Goal: Task Accomplishment & Management: Use online tool/utility

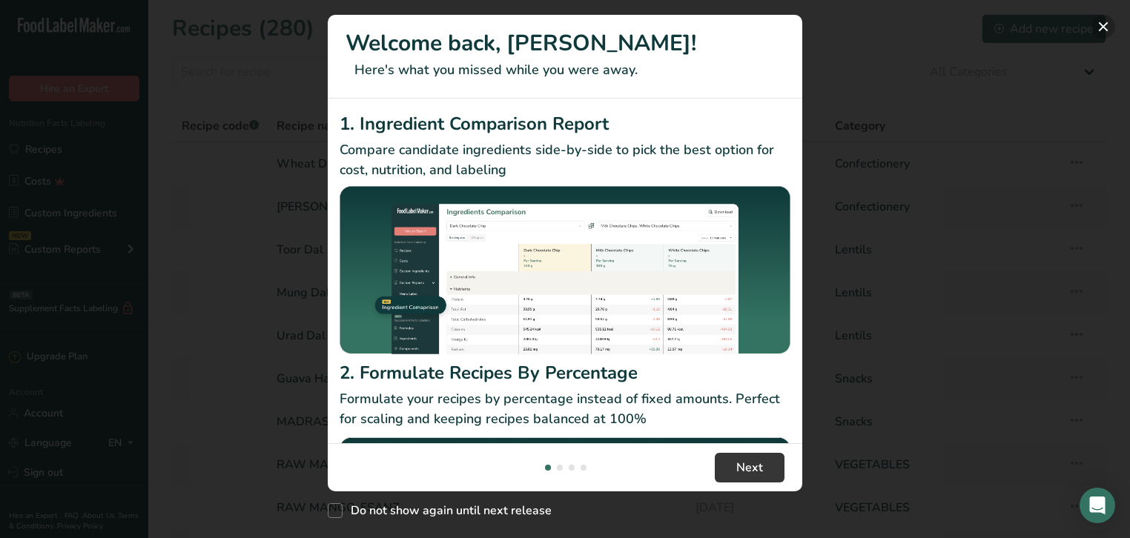
click at [1098, 27] on button "New Features" at bounding box center [1104, 27] width 24 height 24
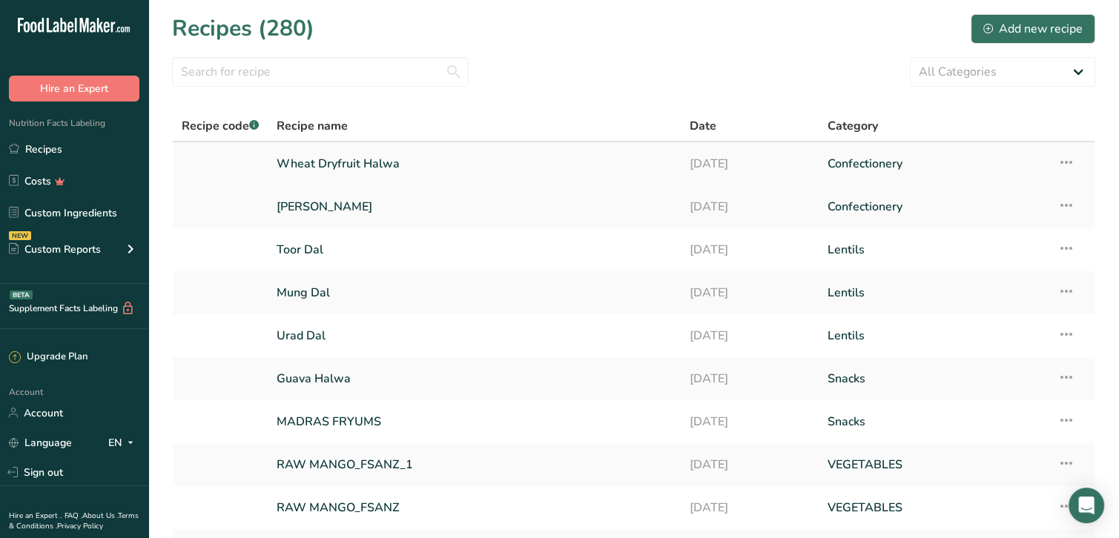
click at [372, 162] on link "Wheat Dryfruit Halwa" at bounding box center [474, 163] width 395 height 31
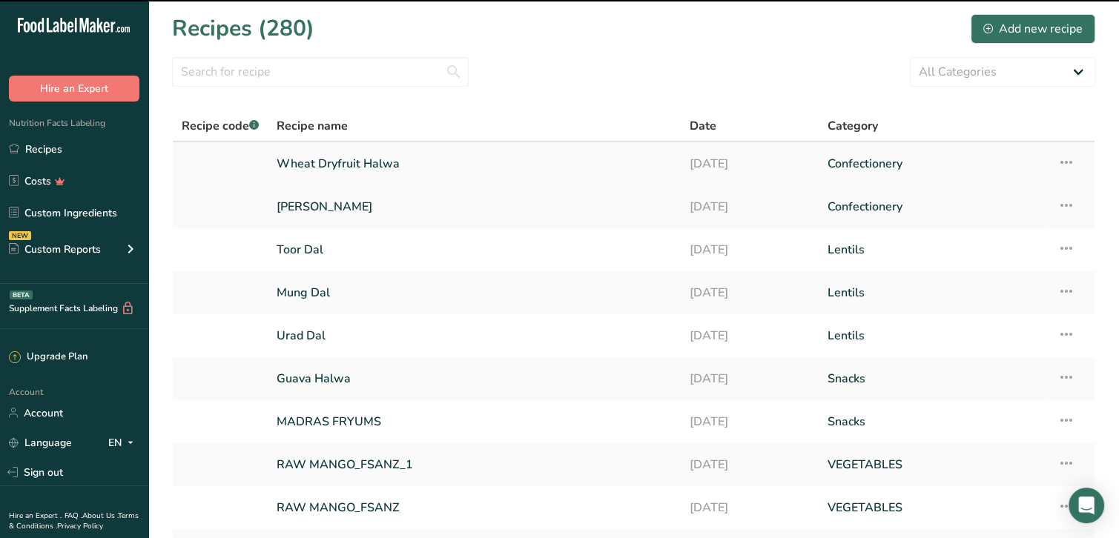
click at [377, 162] on link "Wheat Dryfruit Halwa" at bounding box center [474, 163] width 395 height 31
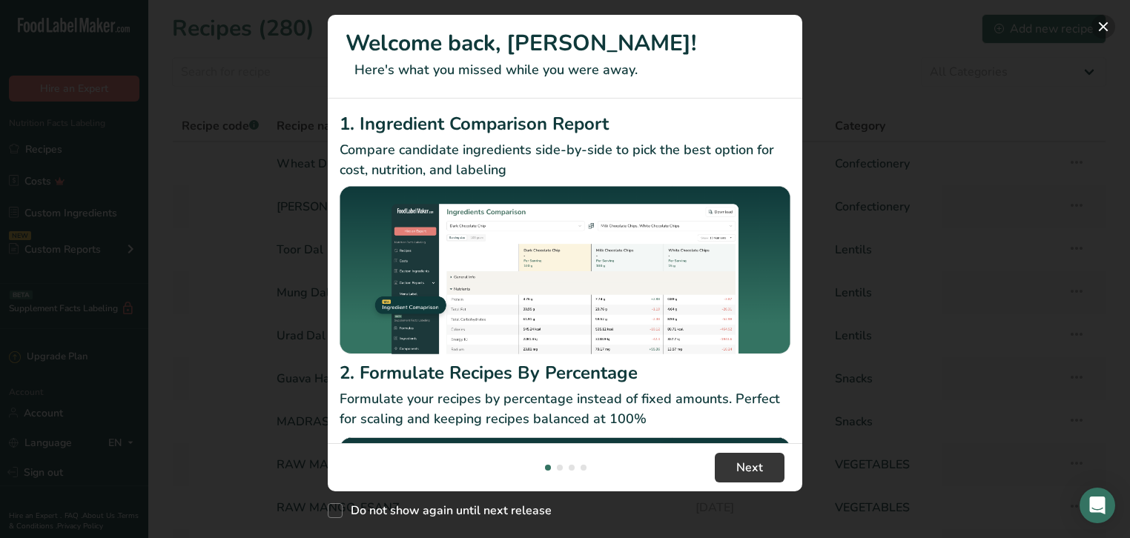
click at [1108, 27] on button "New Features" at bounding box center [1104, 27] width 24 height 24
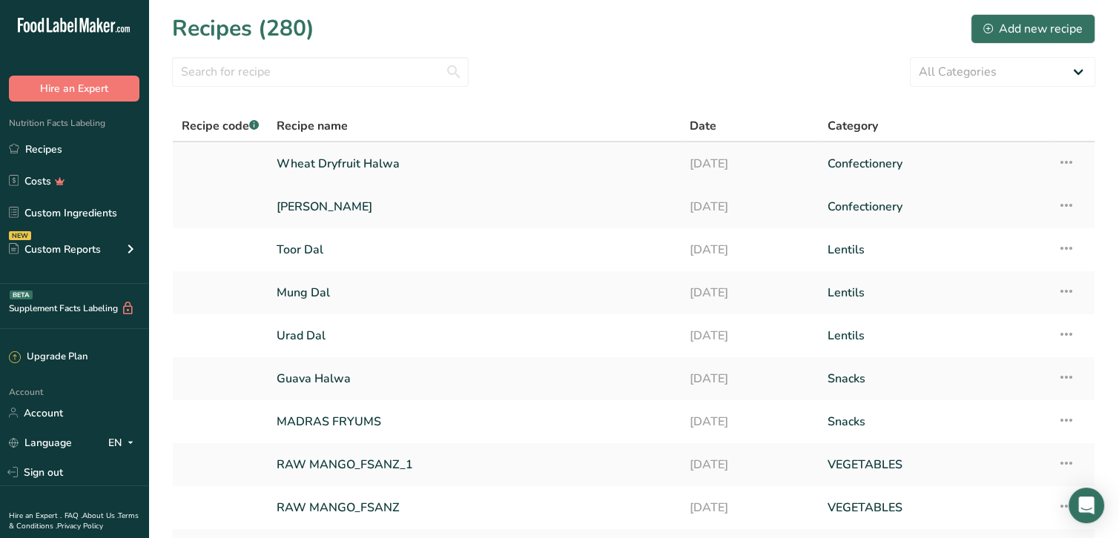
click at [353, 163] on link "Wheat Dryfruit Halwa" at bounding box center [474, 163] width 395 height 31
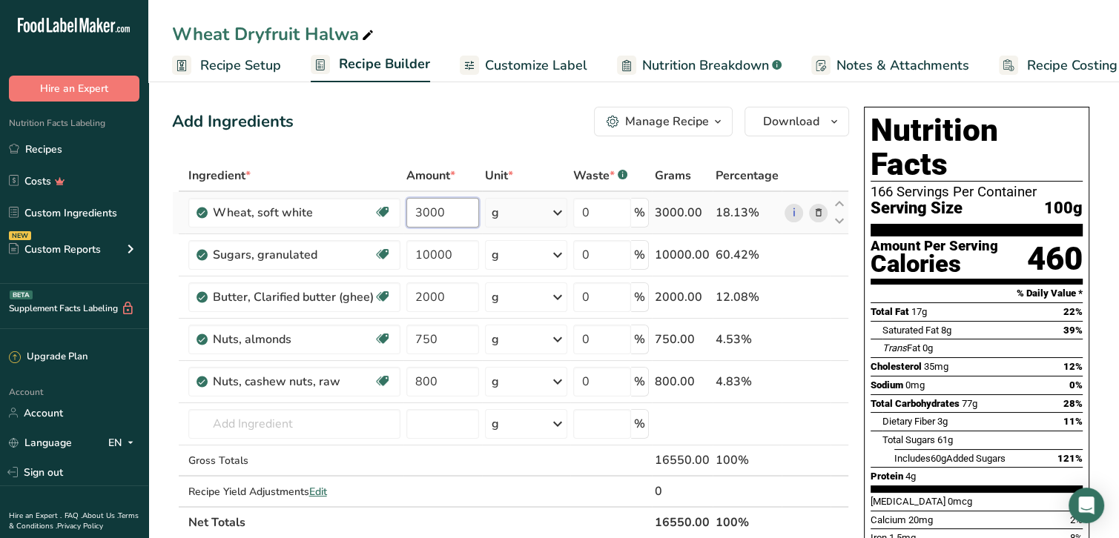
drag, startPoint x: 446, startPoint y: 211, endPoint x: 403, endPoint y: 211, distance: 42.3
click at [406, 211] on input "3000" at bounding box center [442, 213] width 73 height 30
type input "2440"
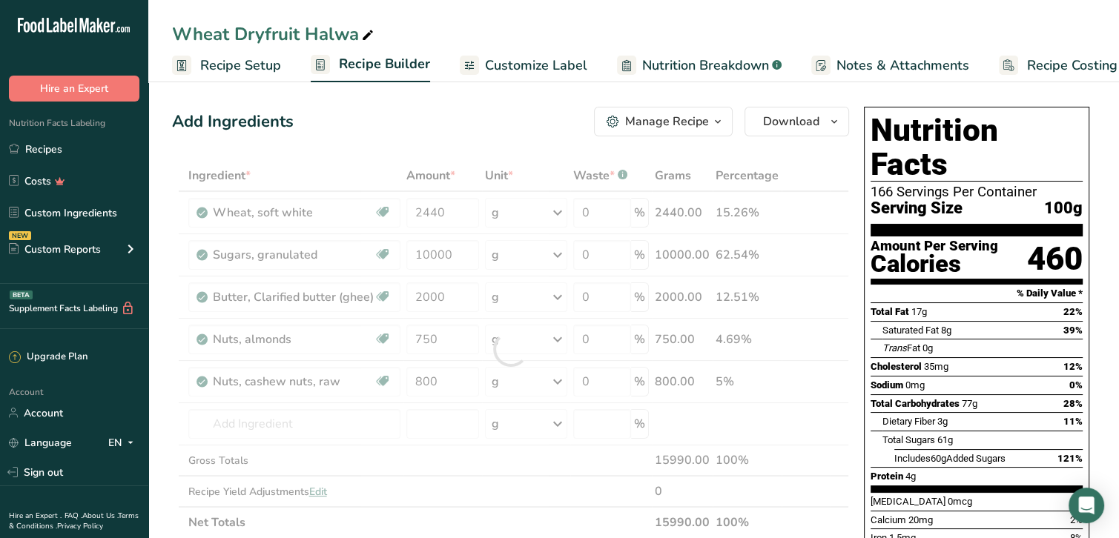
click at [823, 164] on div "Ingredient * Amount * Unit * Waste * .a-a{fill:#347362;}.b-a{fill:#fff;} Grams …" at bounding box center [510, 349] width 677 height 378
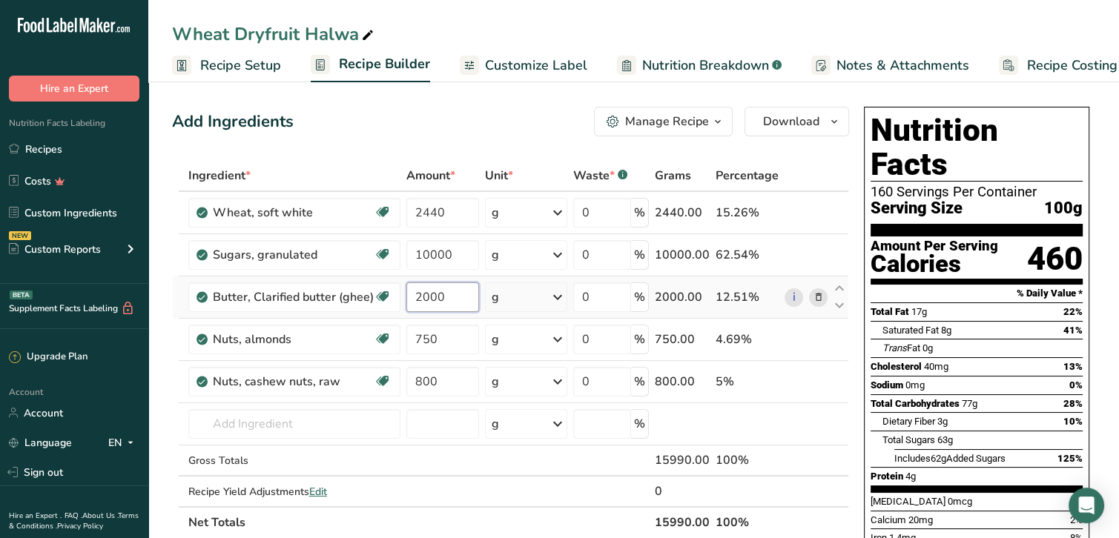
click at [445, 294] on input "2000" at bounding box center [442, 298] width 73 height 30
drag, startPoint x: 444, startPoint y: 294, endPoint x: 402, endPoint y: 291, distance: 42.4
click at [403, 291] on td "2000" at bounding box center [442, 298] width 79 height 42
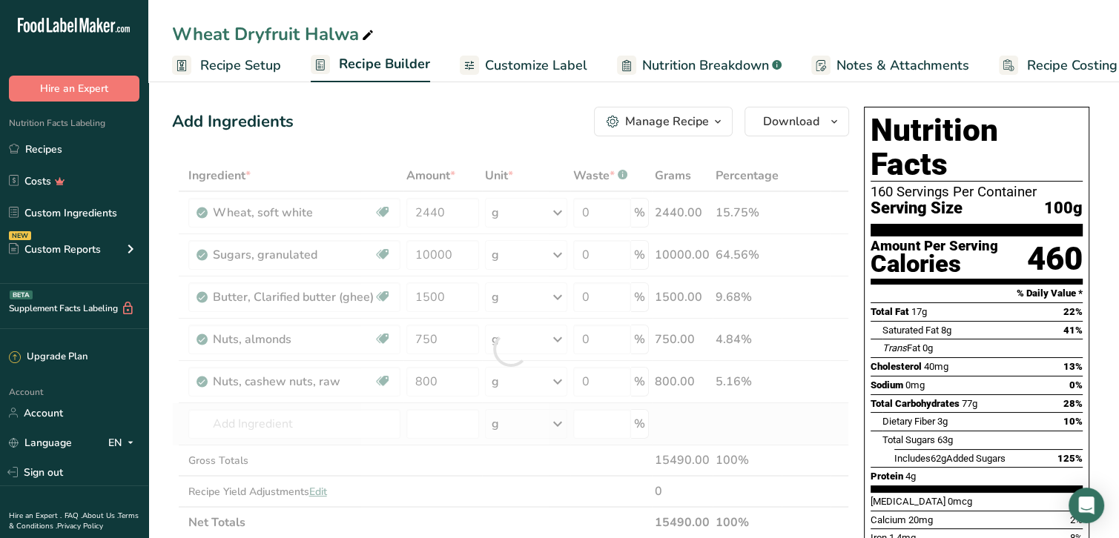
click at [822, 412] on div "Ingredient * Amount * Unit * Waste * .a-a{fill:#347362;}.b-a{fill:#fff;} Grams …" at bounding box center [510, 349] width 677 height 378
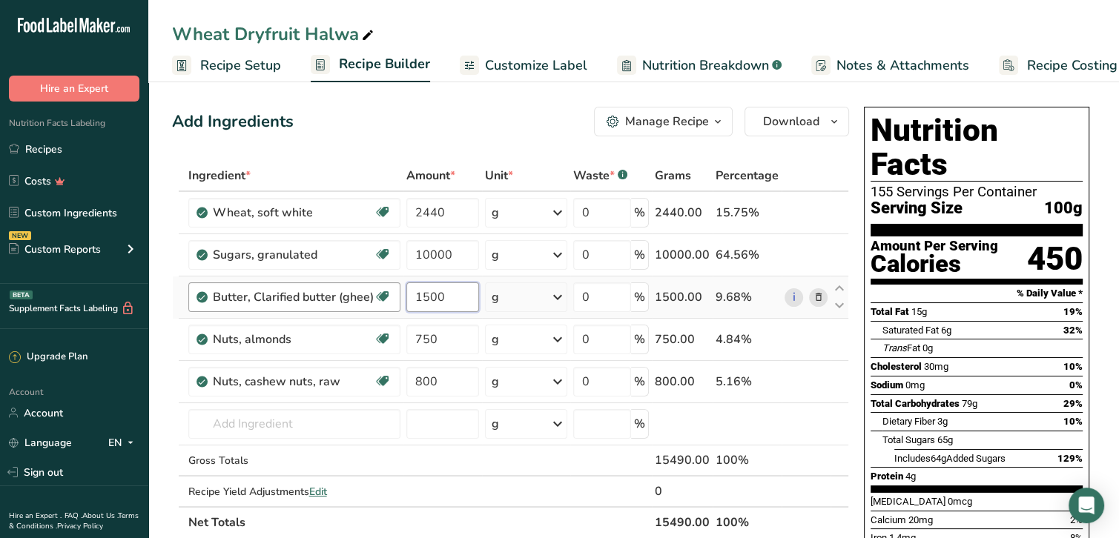
drag, startPoint x: 430, startPoint y: 300, endPoint x: 398, endPoint y: 300, distance: 32.6
click at [396, 300] on tr "Butter, Clarified butter (ghee) Gluten free Vegetarian Soy free 1500 g Weight U…" at bounding box center [511, 298] width 676 height 42
drag, startPoint x: 443, startPoint y: 294, endPoint x: 397, endPoint y: 297, distance: 46.8
click at [397, 297] on tr "Butter, Clarified butter (ghee) Gluten free Vegetarian Soy free 1500 g Weight U…" at bounding box center [511, 298] width 676 height 42
type input "2000"
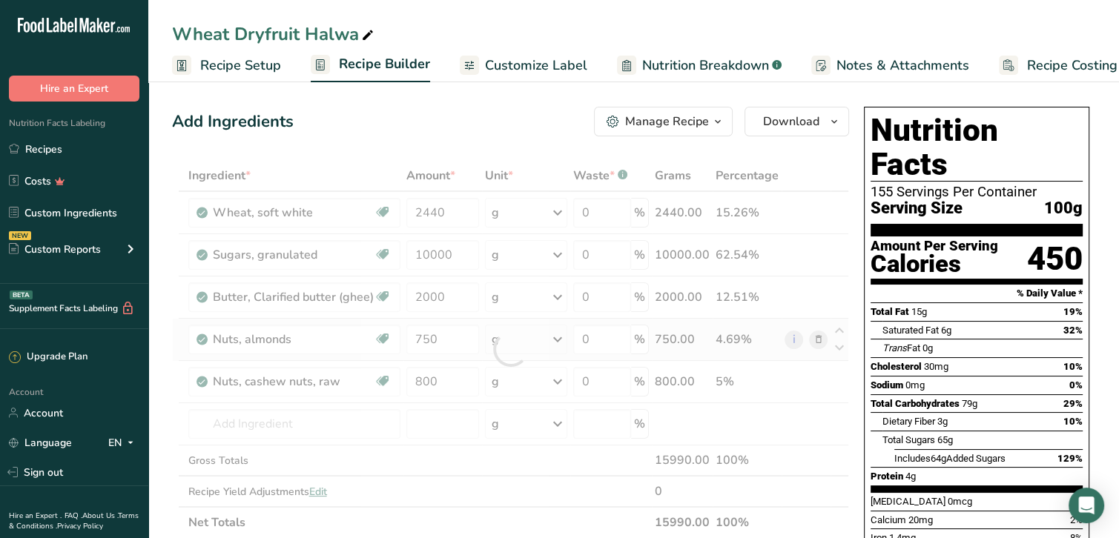
click at [798, 354] on div "Ingredient * Amount * Unit * Waste * .a-a{fill:#347362;}.b-a{fill:#fff;} Grams …" at bounding box center [510, 349] width 677 height 378
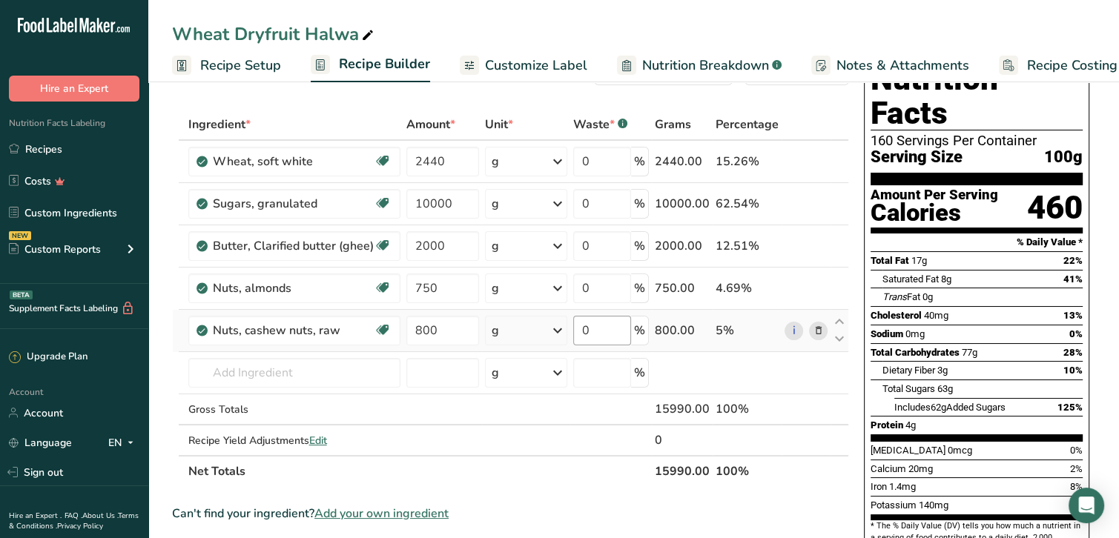
scroll to position [74, 0]
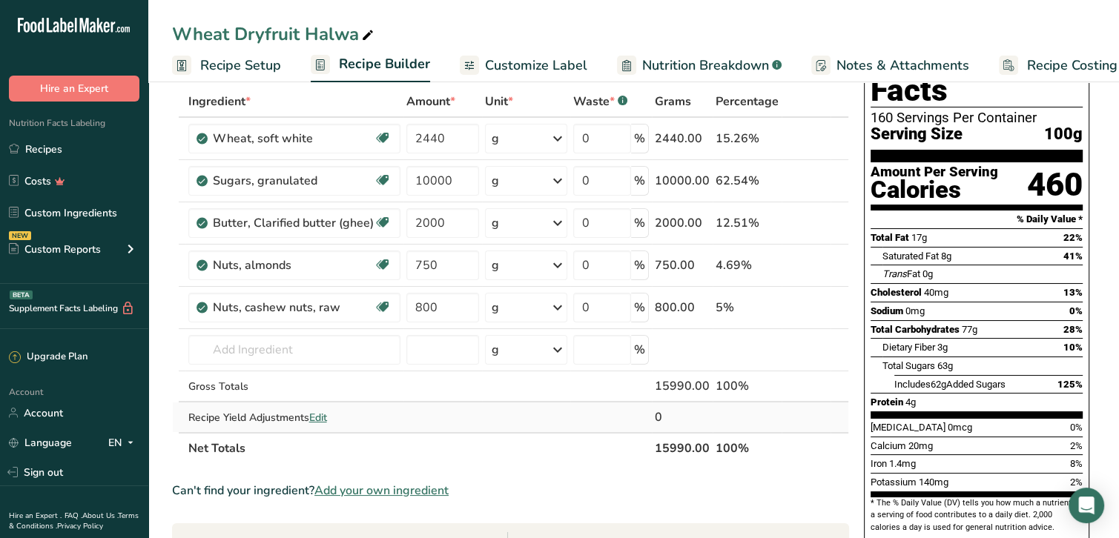
click at [323, 417] on span "Edit" at bounding box center [318, 418] width 18 height 14
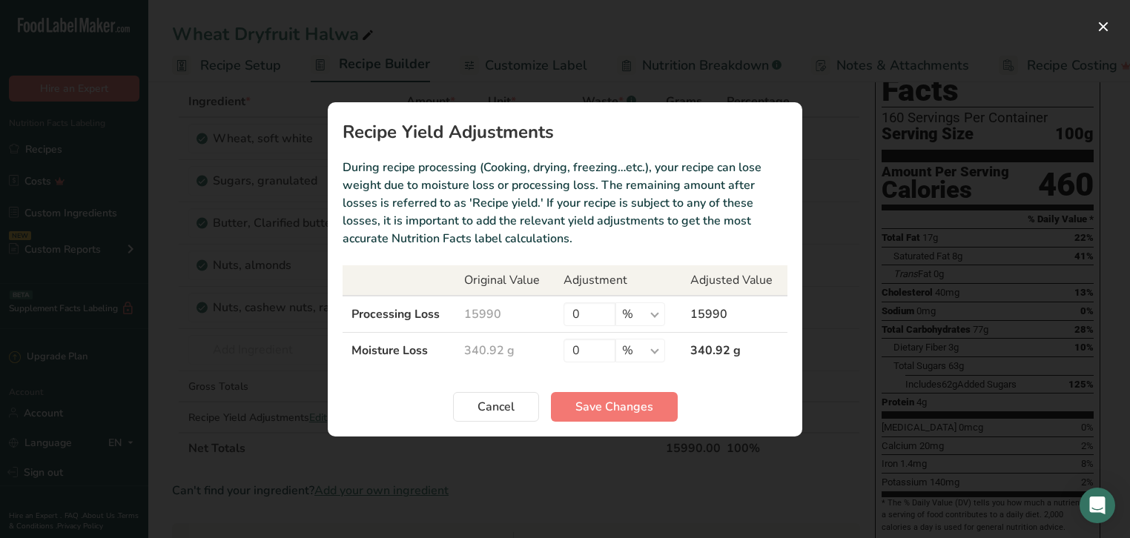
click at [475, 312] on td "15990" at bounding box center [504, 314] width 99 height 37
click at [567, 312] on input "0" at bounding box center [590, 315] width 52 height 24
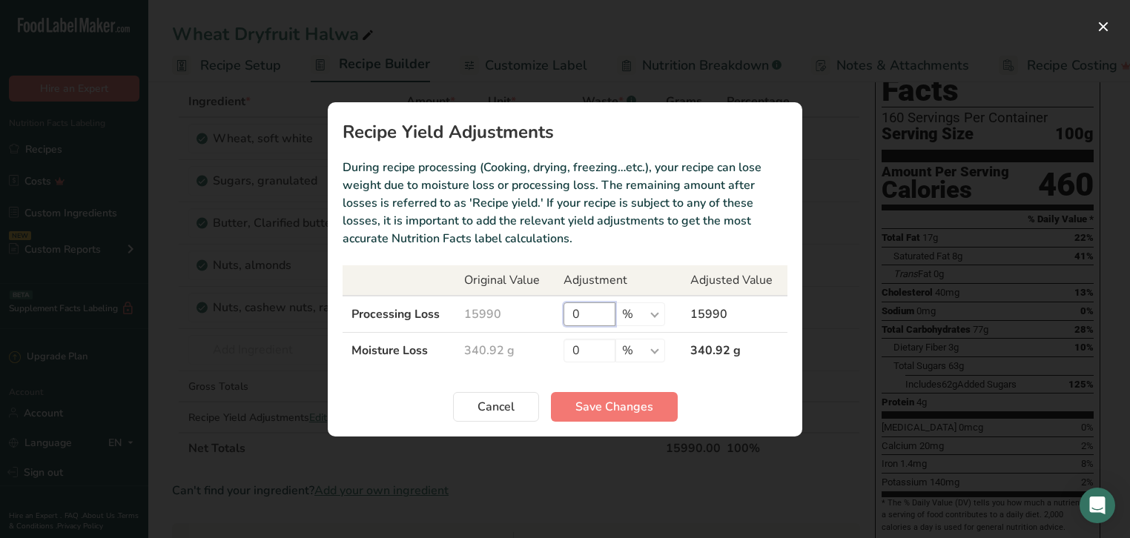
click at [581, 312] on input "0" at bounding box center [590, 315] width 52 height 24
click at [582, 313] on input "0" at bounding box center [590, 315] width 52 height 24
click at [487, 350] on td "340.92 g" at bounding box center [504, 350] width 99 height 36
click at [493, 348] on td "340.92 g" at bounding box center [504, 350] width 99 height 36
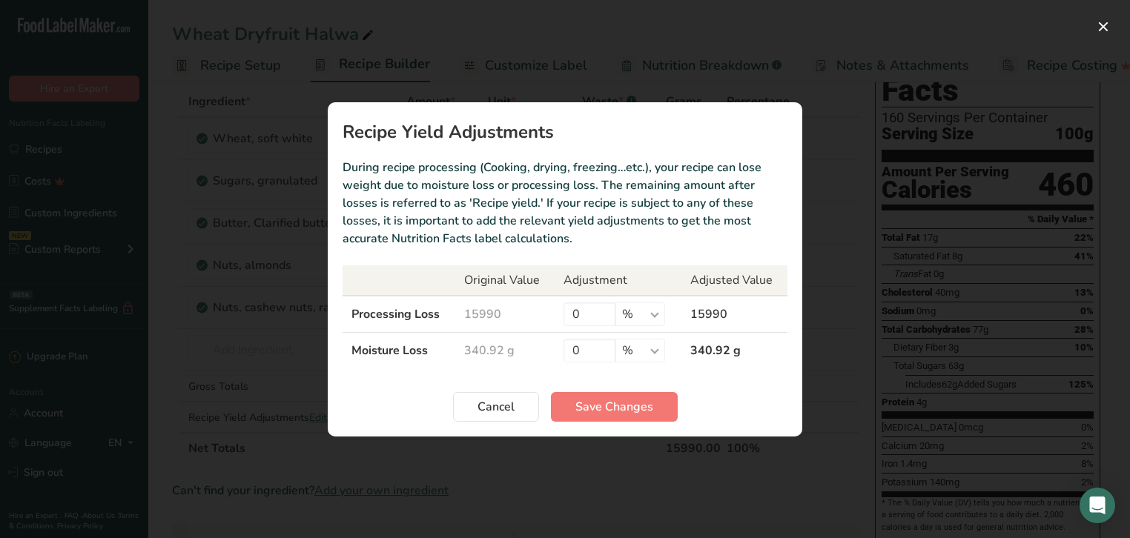
click at [489, 357] on td "340.92 g" at bounding box center [504, 350] width 99 height 36
click at [487, 356] on td "340.92 g" at bounding box center [504, 350] width 99 height 36
click at [492, 345] on td "340.92 g" at bounding box center [504, 350] width 99 height 36
click at [502, 349] on td "340.92 g" at bounding box center [504, 350] width 99 height 36
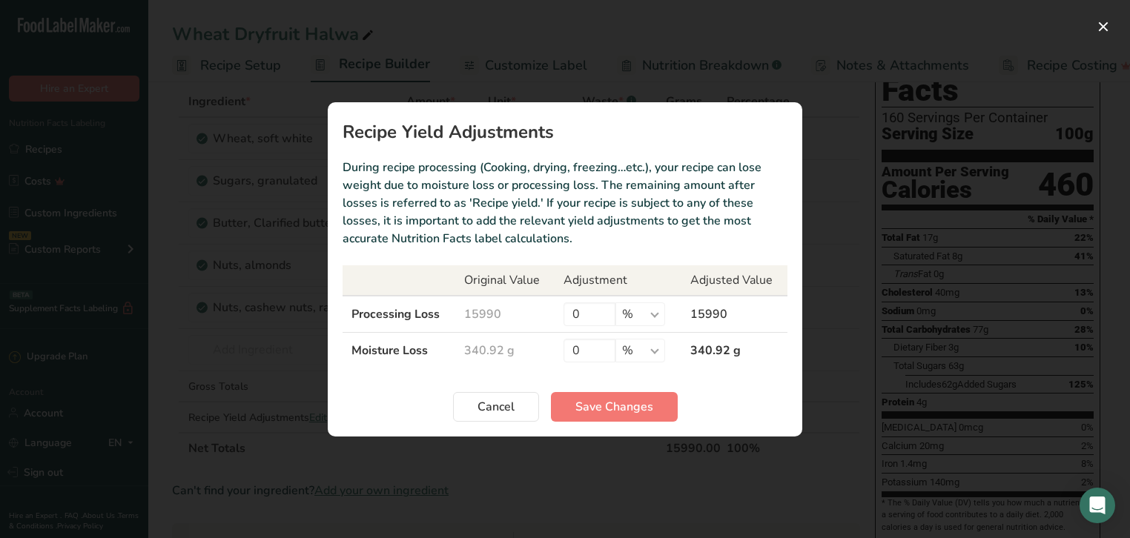
drag, startPoint x: 498, startPoint y: 348, endPoint x: 415, endPoint y: 354, distance: 83.3
click at [415, 354] on tr "Moisture Loss 340.92 g 0 % g kg mg mcg lb oz 340.92 g" at bounding box center [565, 350] width 445 height 36
click at [555, 363] on td "0 % g kg mg mcg lb oz" at bounding box center [618, 350] width 127 height 36
drag, startPoint x: 586, startPoint y: 348, endPoint x: 555, endPoint y: 348, distance: 31.1
click at [555, 348] on td "0 % g kg mg mcg lb oz" at bounding box center [618, 350] width 127 height 36
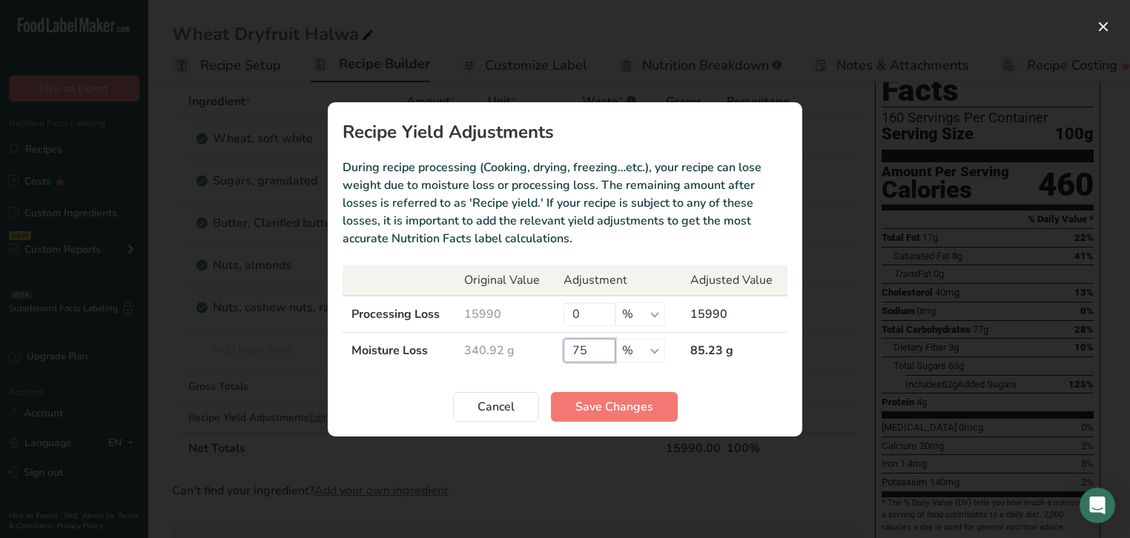
type input "7"
type input "5"
type input "10"
click at [498, 406] on span "Cancel" at bounding box center [496, 407] width 37 height 18
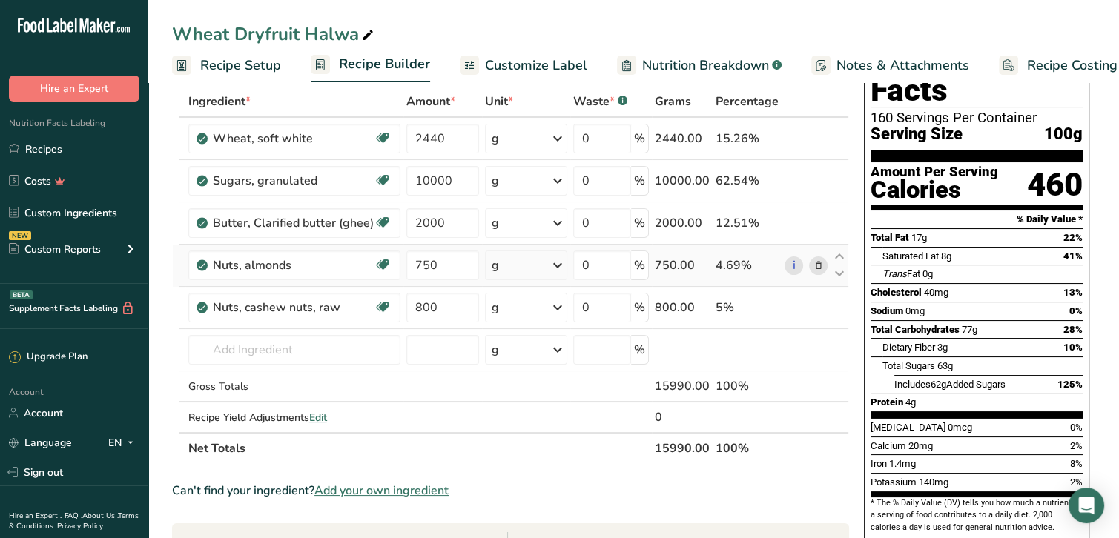
scroll to position [0, 0]
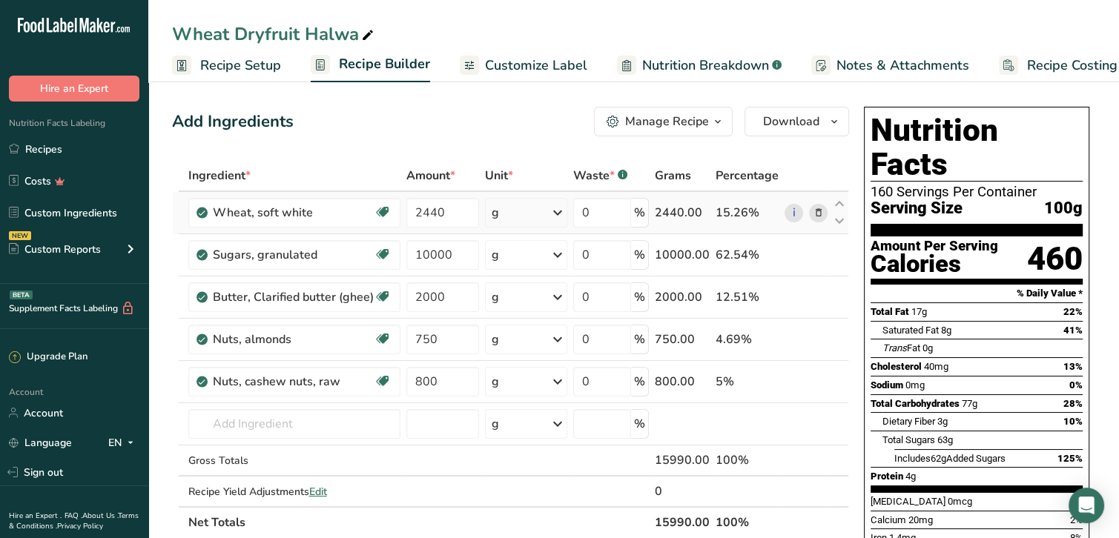
drag, startPoint x: 70, startPoint y: 152, endPoint x: 198, endPoint y: 216, distance: 143.3
click at [70, 152] on link "Recipes" at bounding box center [74, 149] width 148 height 28
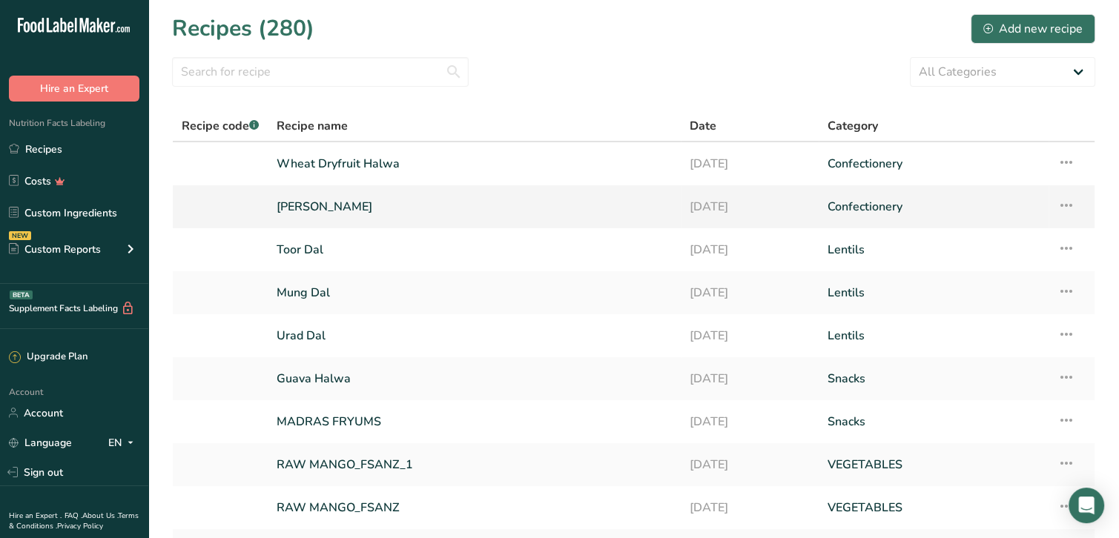
click at [320, 206] on link "Banana Halwa" at bounding box center [474, 206] width 395 height 31
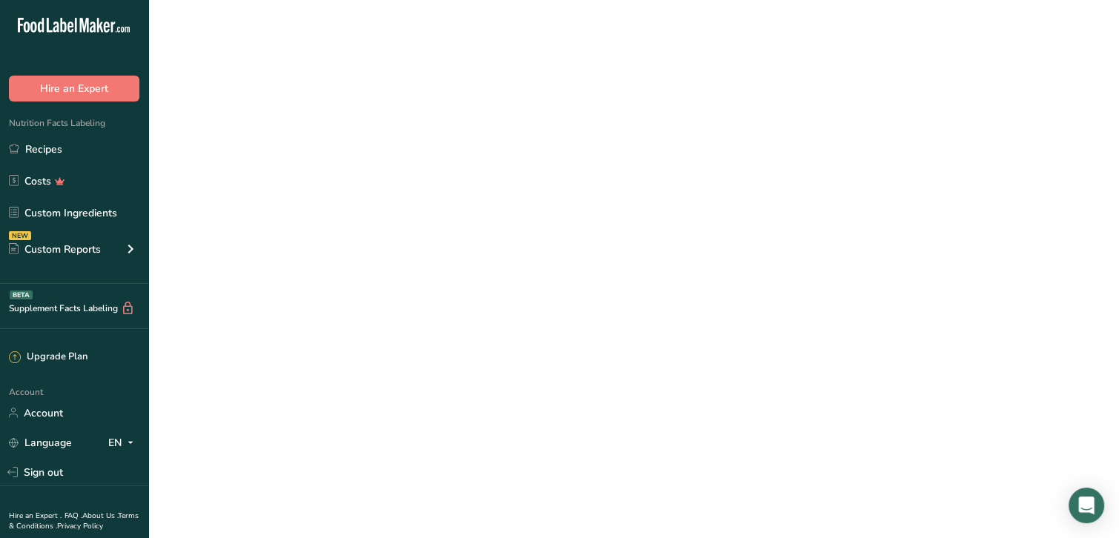
click at [320, 206] on link "Banana Halwa" at bounding box center [474, 206] width 395 height 31
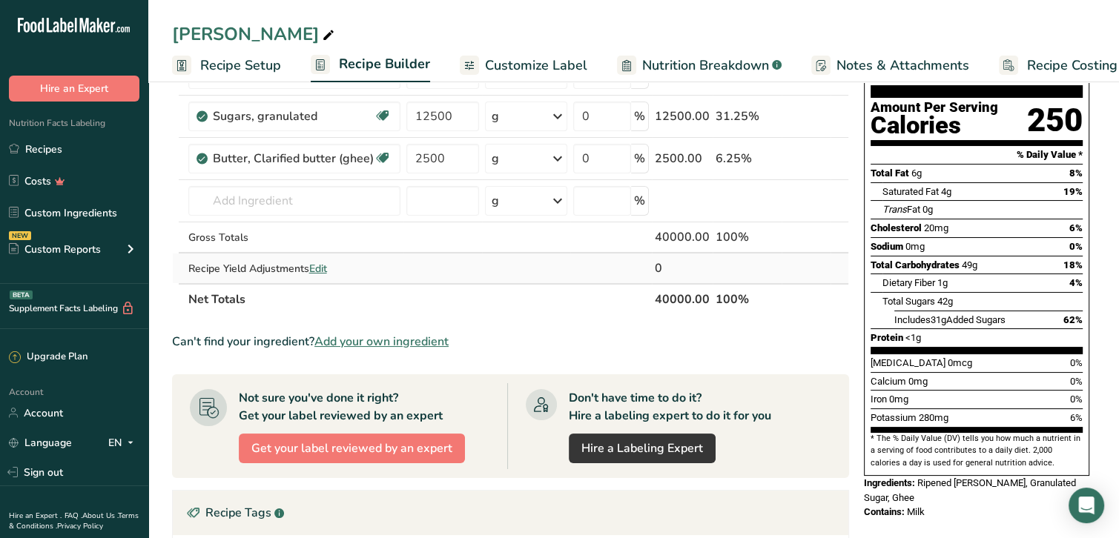
scroll to position [148, 0]
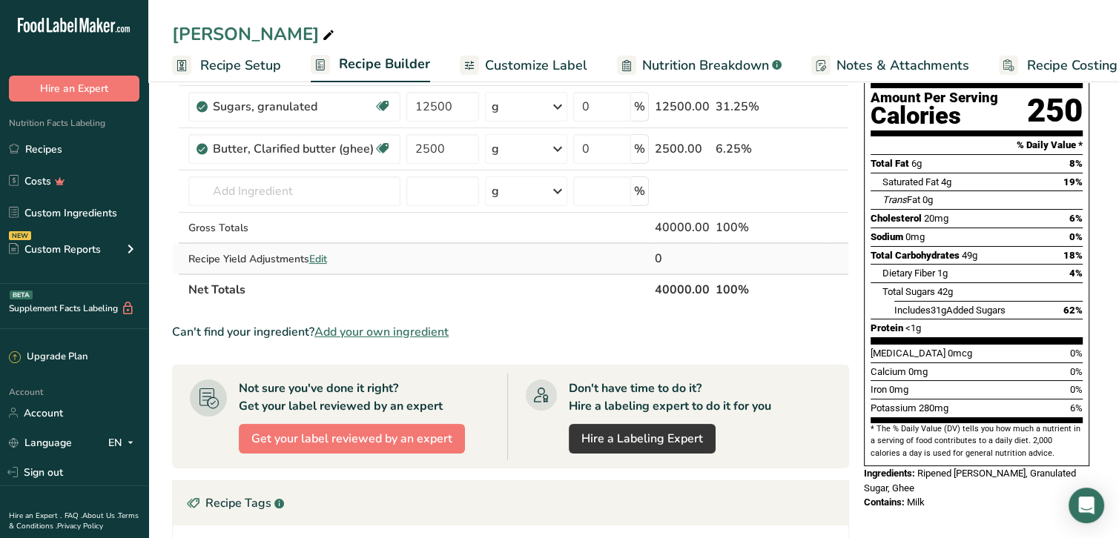
click at [325, 256] on span "Edit" at bounding box center [318, 259] width 18 height 14
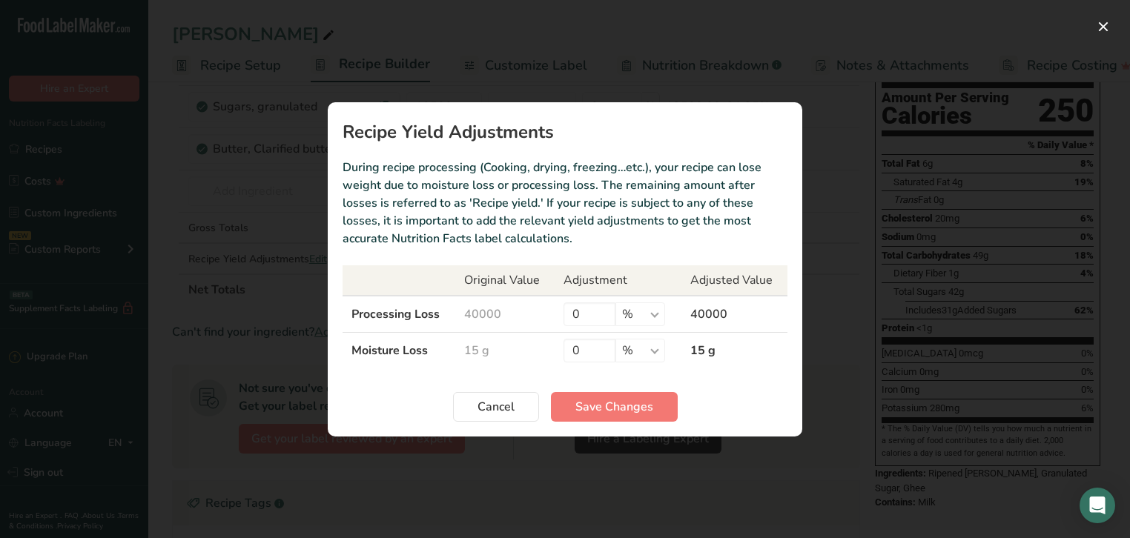
click at [498, 350] on td "15 g" at bounding box center [504, 350] width 99 height 36
drag, startPoint x: 620, startPoint y: 346, endPoint x: 592, endPoint y: 344, distance: 28.3
click at [620, 346] on select "% g kg mg mcg lb oz" at bounding box center [641, 351] width 50 height 24
click at [587, 346] on input "0" at bounding box center [590, 351] width 52 height 24
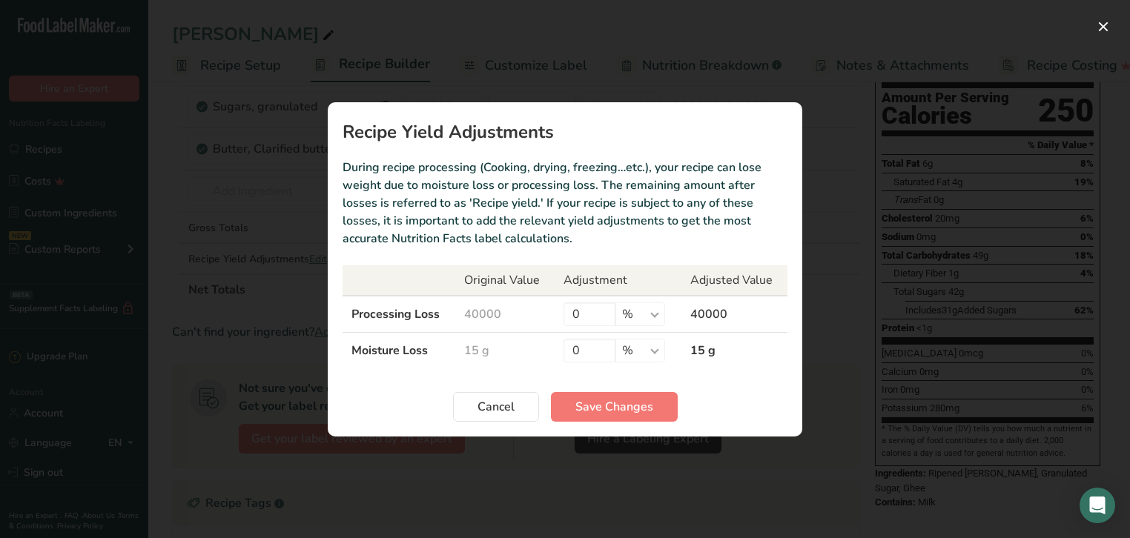
click at [489, 344] on td "15 g" at bounding box center [504, 350] width 99 height 36
click at [466, 349] on td "15 g" at bounding box center [504, 350] width 99 height 36
drag, startPoint x: 466, startPoint y: 349, endPoint x: 483, endPoint y: 346, distance: 17.3
click at [466, 349] on td "15 g" at bounding box center [504, 350] width 99 height 36
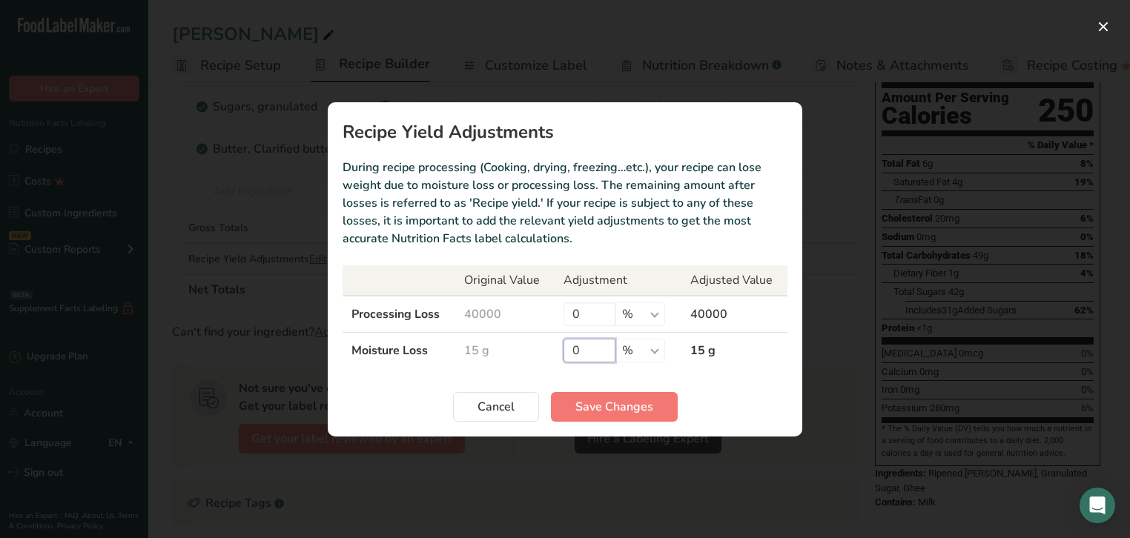
click at [565, 345] on input "0" at bounding box center [590, 351] width 52 height 24
drag, startPoint x: 587, startPoint y: 348, endPoint x: 570, endPoint y: 349, distance: 17.1
click at [570, 349] on input "0" at bounding box center [590, 351] width 52 height 24
click at [495, 311] on td "40000" at bounding box center [504, 314] width 99 height 37
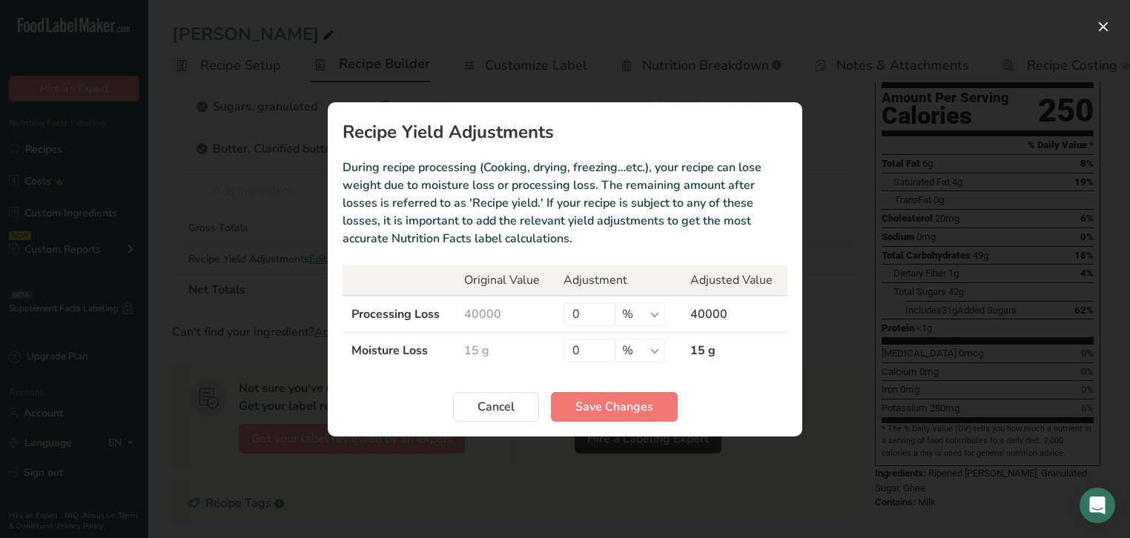
click at [495, 311] on td "40000" at bounding box center [504, 314] width 99 height 37
click at [584, 316] on input "0" at bounding box center [590, 315] width 52 height 24
drag, startPoint x: 587, startPoint y: 315, endPoint x: 564, endPoint y: 314, distance: 23.7
click at [564, 314] on input "0" at bounding box center [590, 315] width 52 height 24
type input "60"
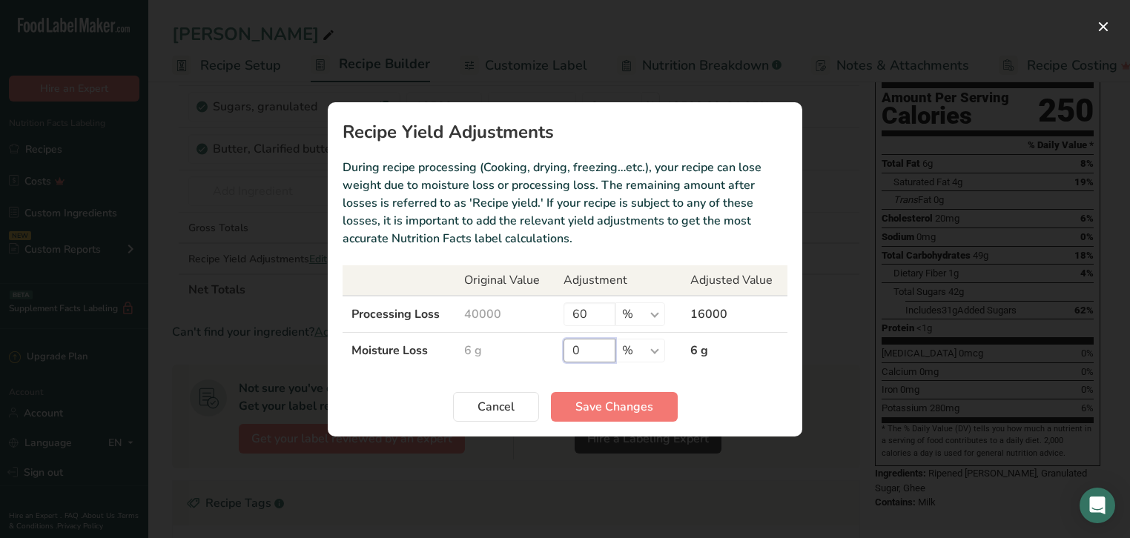
drag, startPoint x: 584, startPoint y: 351, endPoint x: 555, endPoint y: 348, distance: 29.1
click at [555, 348] on td "0 % g kg mg mcg lb oz" at bounding box center [618, 350] width 127 height 36
type input "60"
click at [510, 419] on button "Cancel" at bounding box center [496, 407] width 86 height 30
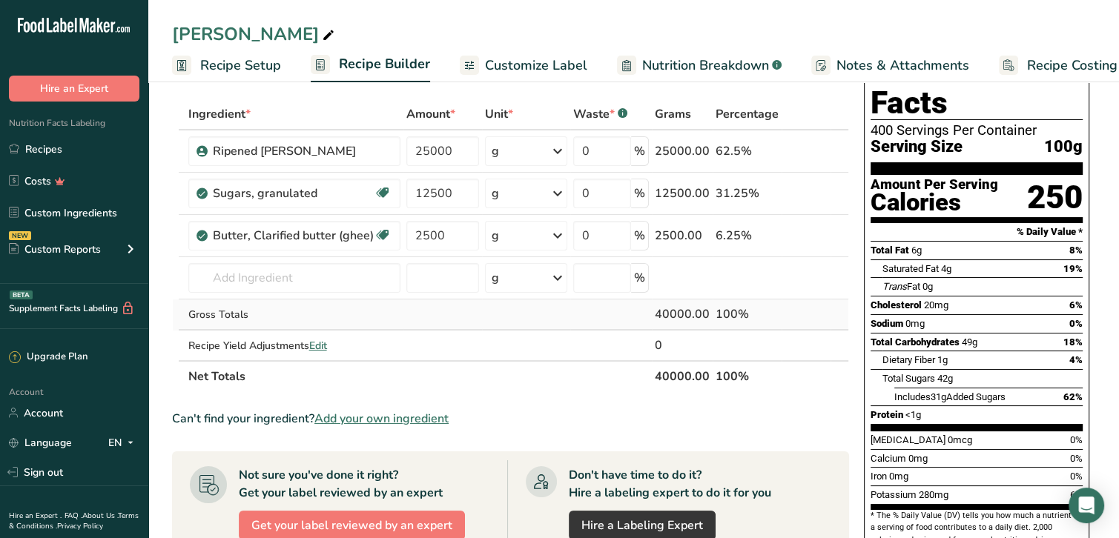
scroll to position [0, 0]
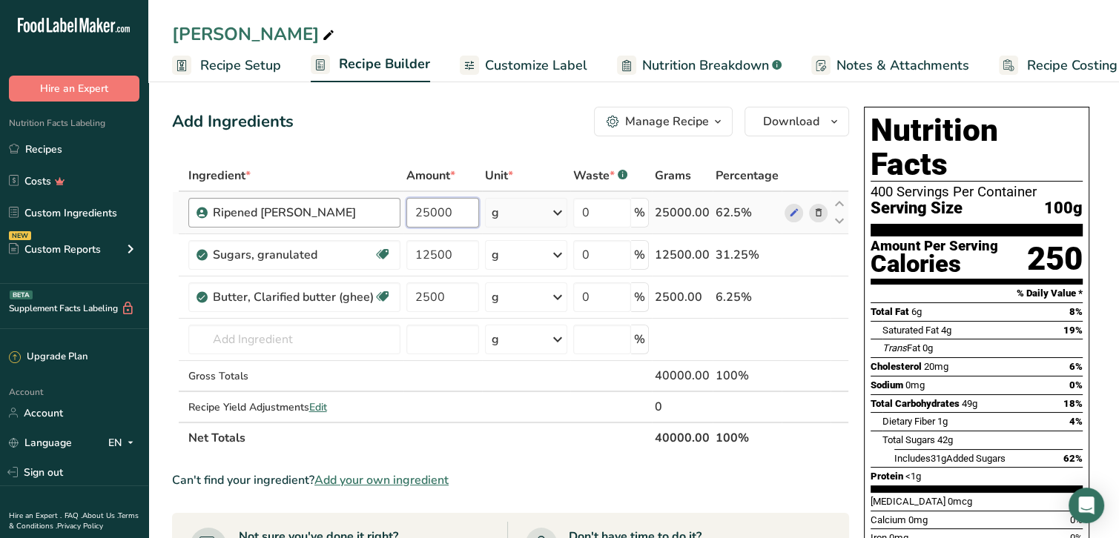
drag, startPoint x: 460, startPoint y: 211, endPoint x: 383, endPoint y: 214, distance: 76.4
click at [383, 214] on tr "Ripened Nendra Banana 25000 g Weight Units g kg mg See more Volume Units l Volu…" at bounding box center [511, 213] width 676 height 42
type input "3000"
click at [398, 263] on div "Ingredient * Amount * Unit * Waste * .a-a{fill:#347362;}.b-a{fill:#fff;} Grams …" at bounding box center [510, 307] width 677 height 294
click at [327, 410] on span "Edit" at bounding box center [318, 407] width 18 height 14
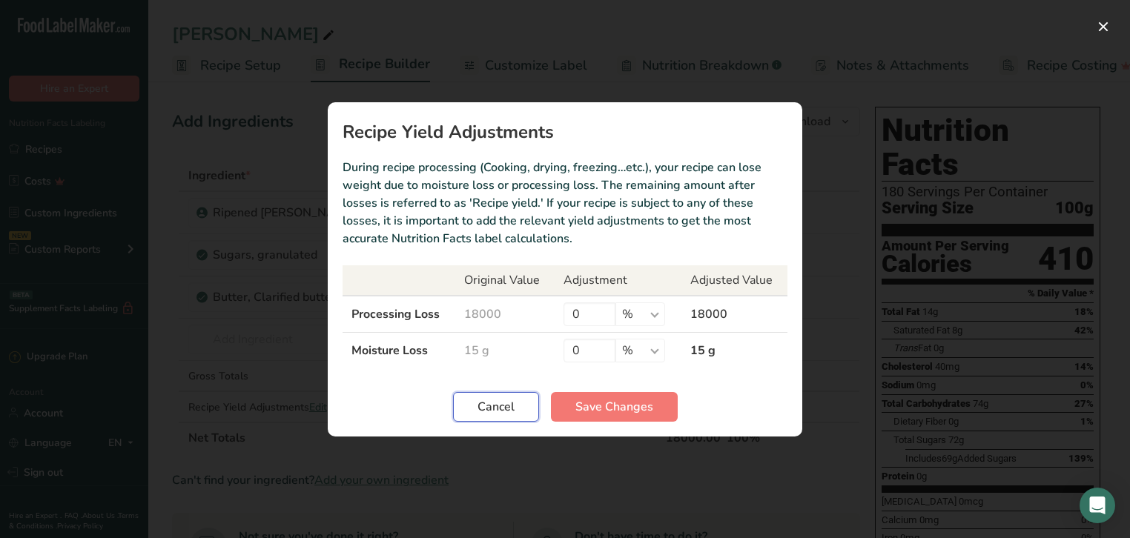
click at [499, 402] on span "Cancel" at bounding box center [496, 407] width 37 height 18
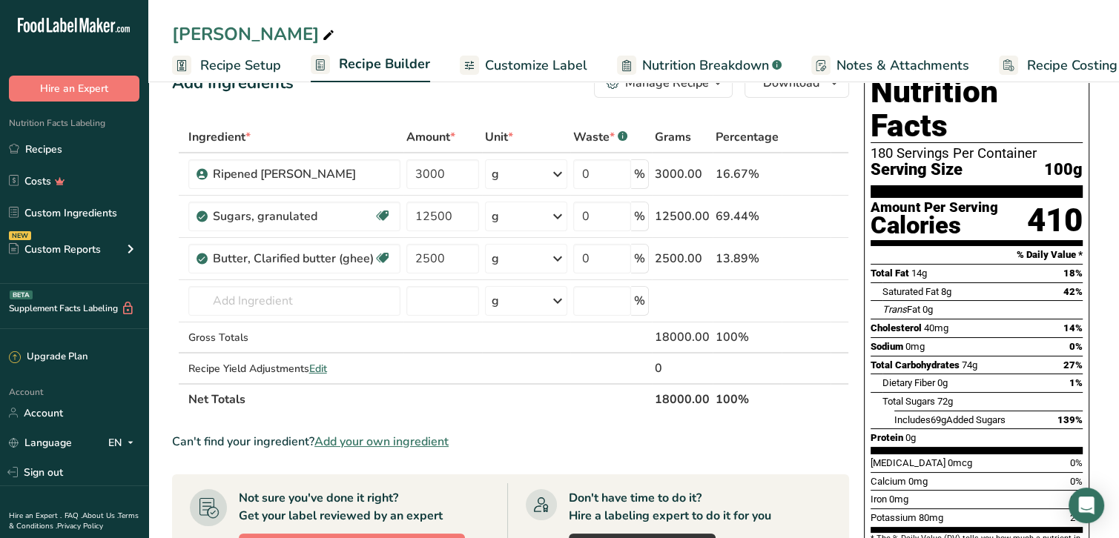
scroll to position [74, 0]
